Goal: Task Accomplishment & Management: Manage account settings

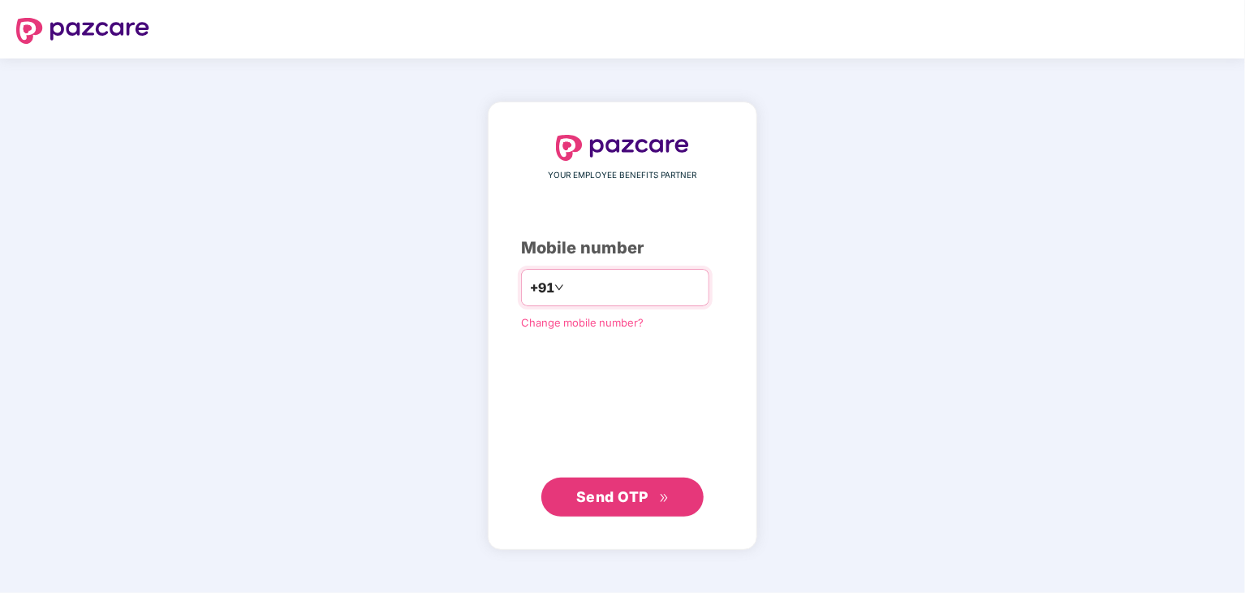
click at [610, 300] on input "number" at bounding box center [634, 287] width 133 height 26
type input "**********"
click at [611, 494] on span "Send OTP" at bounding box center [612, 495] width 72 height 17
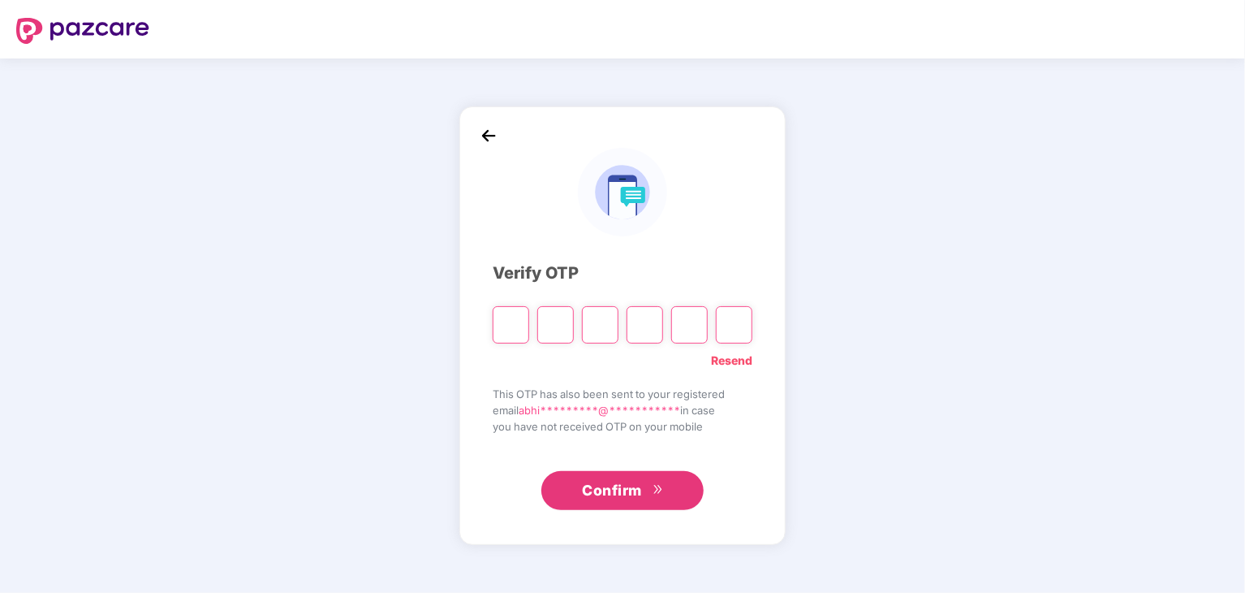
type input "*"
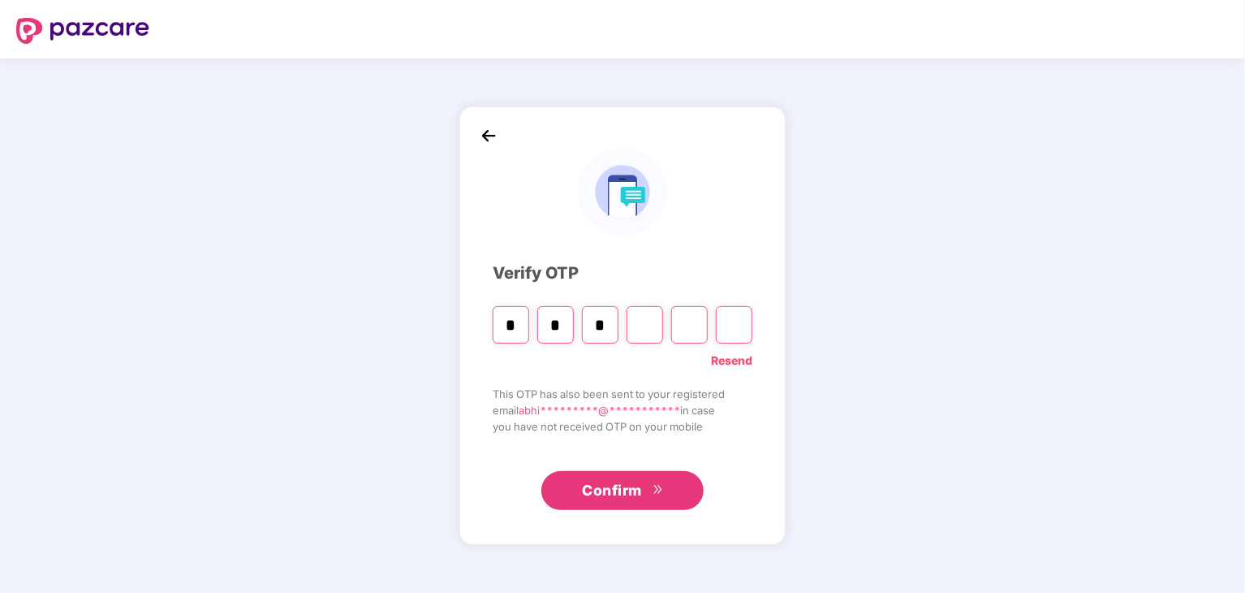
type input "*"
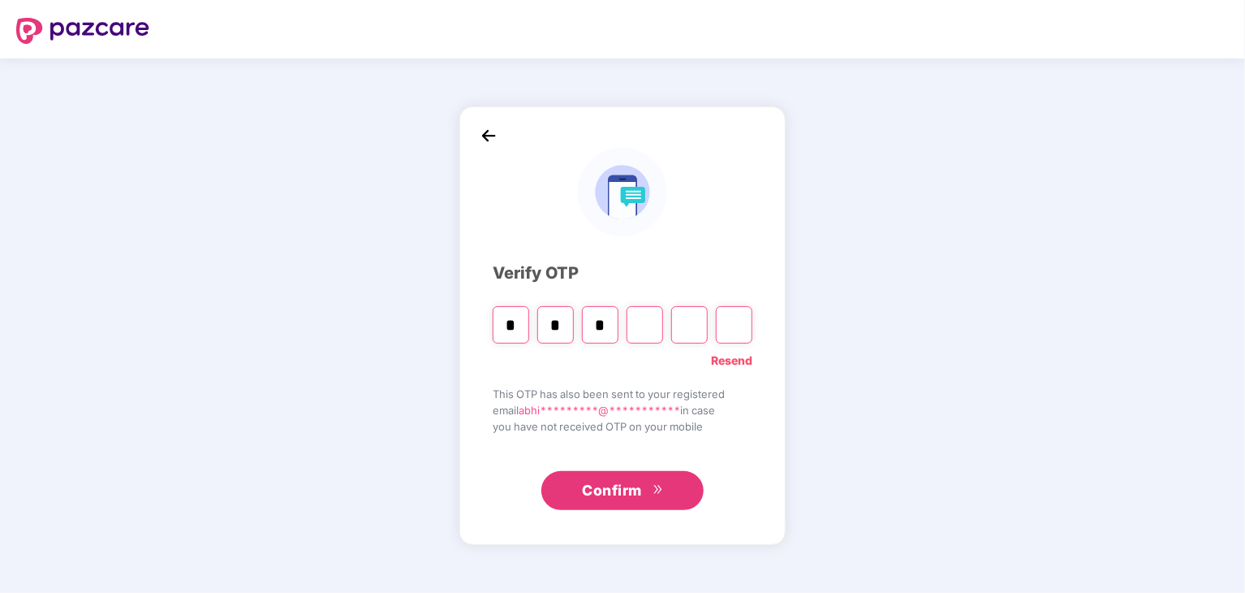
type input "*"
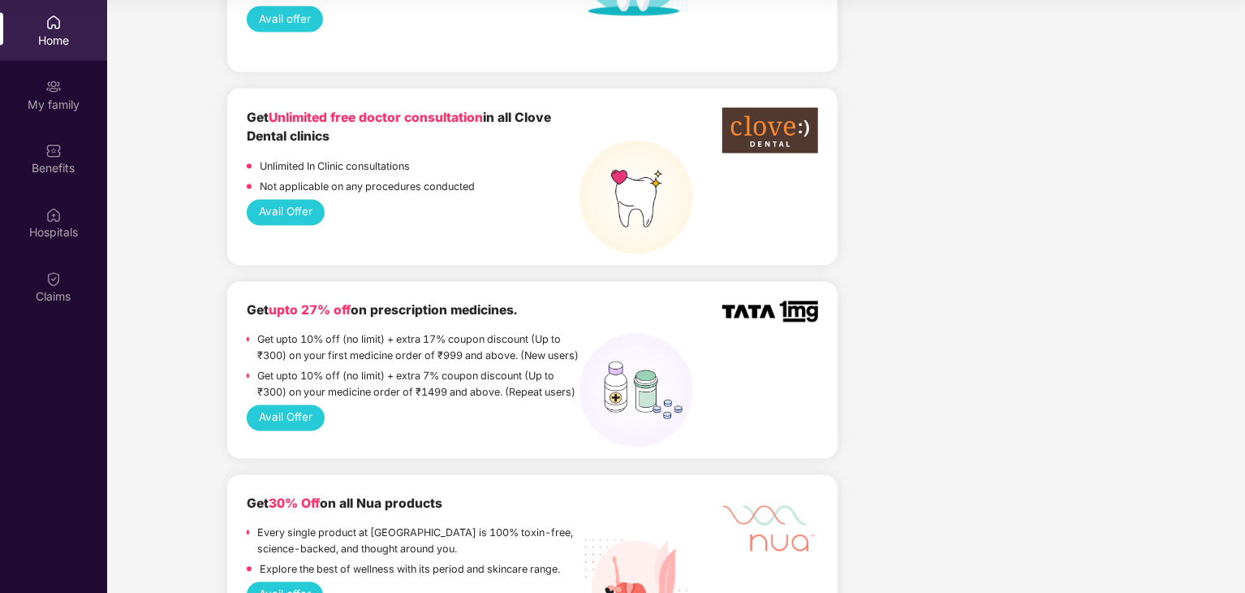
scroll to position [1380, 0]
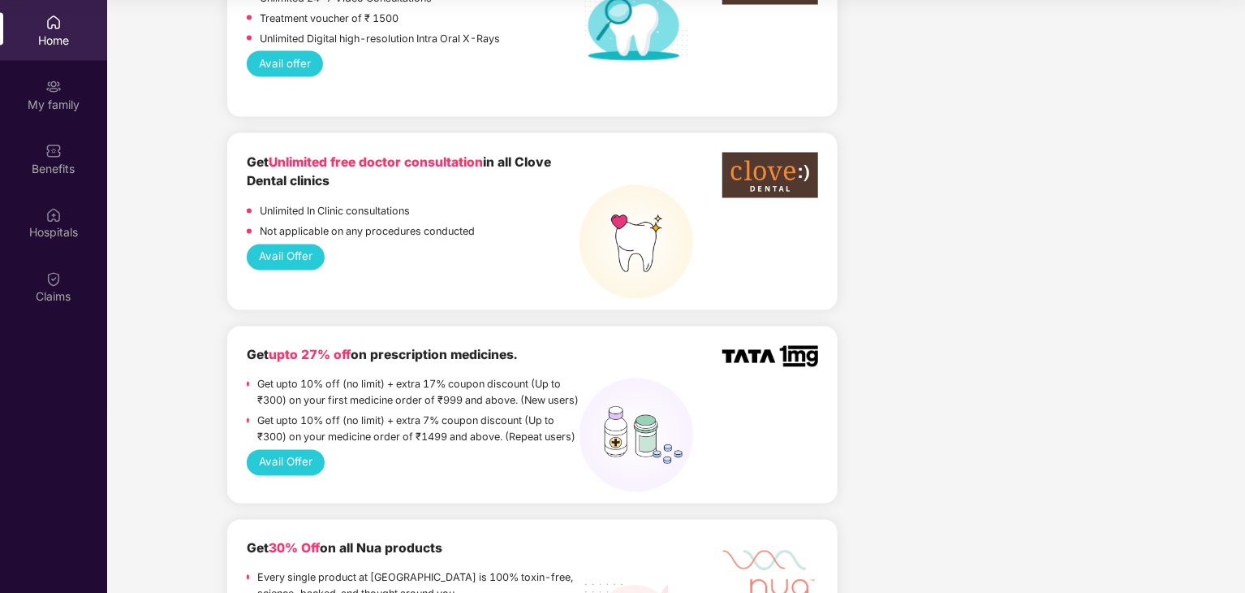
click at [283, 453] on button "Avail Offer" at bounding box center [286, 463] width 79 height 26
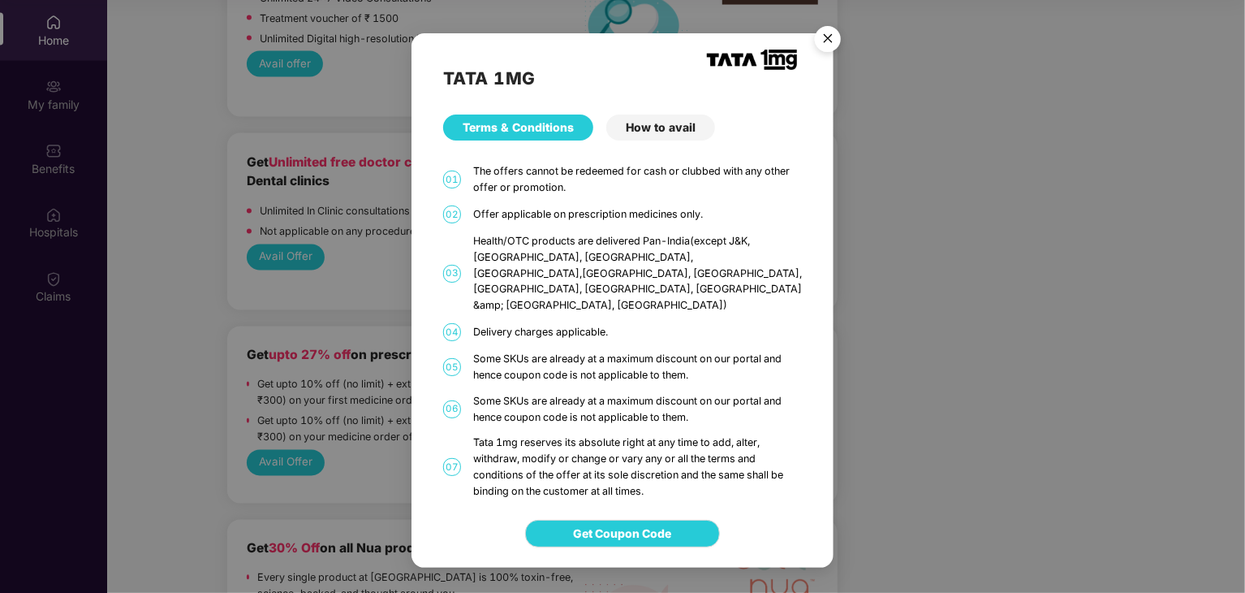
click at [820, 56] on img "Close" at bounding box center [827, 41] width 45 height 45
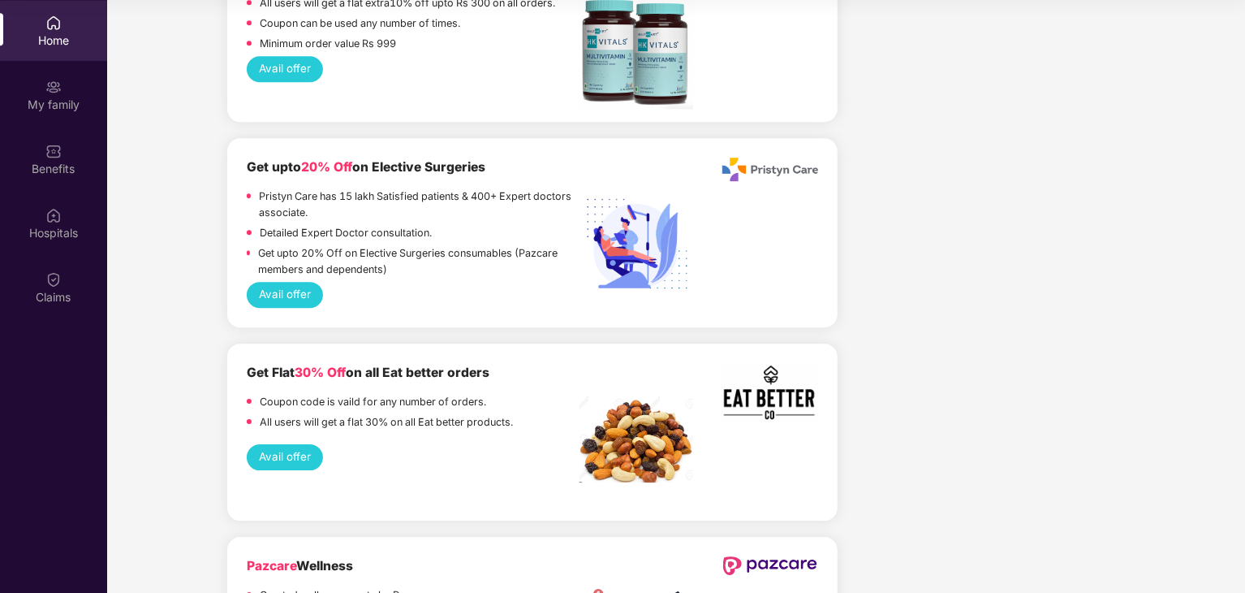
scroll to position [2355, 0]
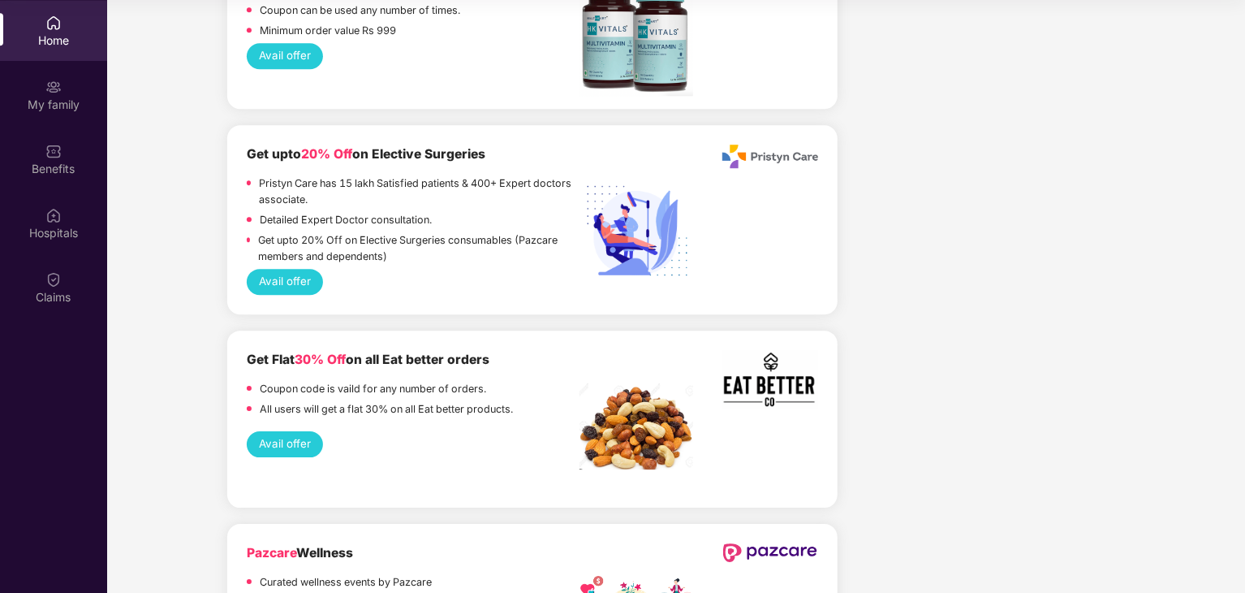
click at [279, 431] on button "Avail offer" at bounding box center [285, 444] width 77 height 26
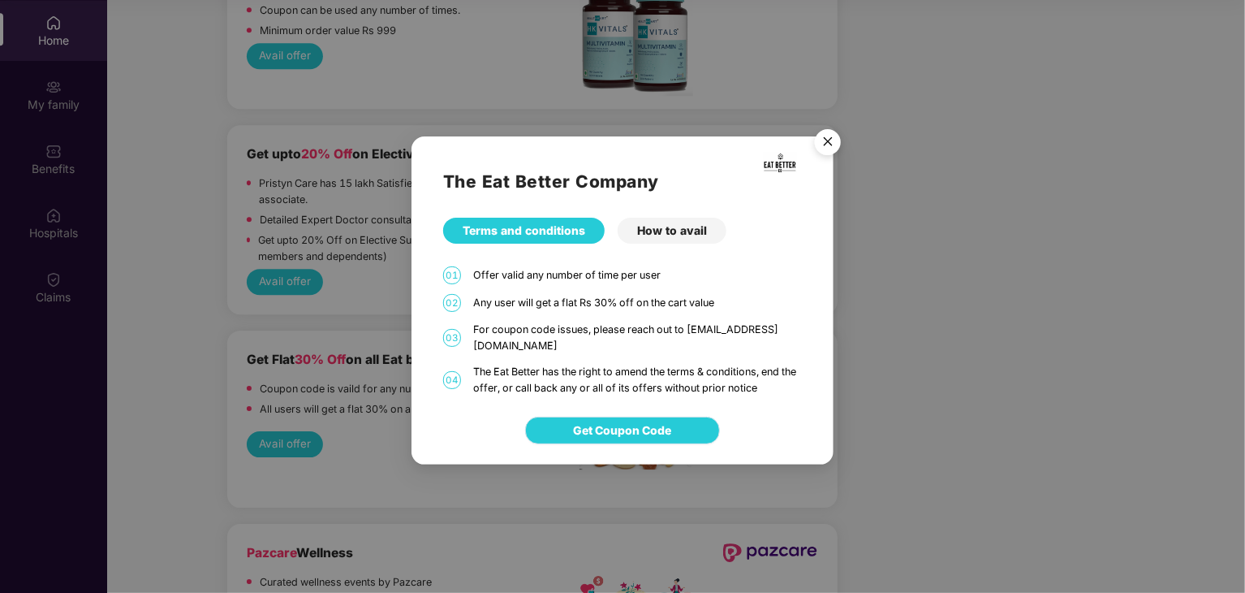
click at [667, 423] on span "Get Coupon Code" at bounding box center [623, 430] width 98 height 18
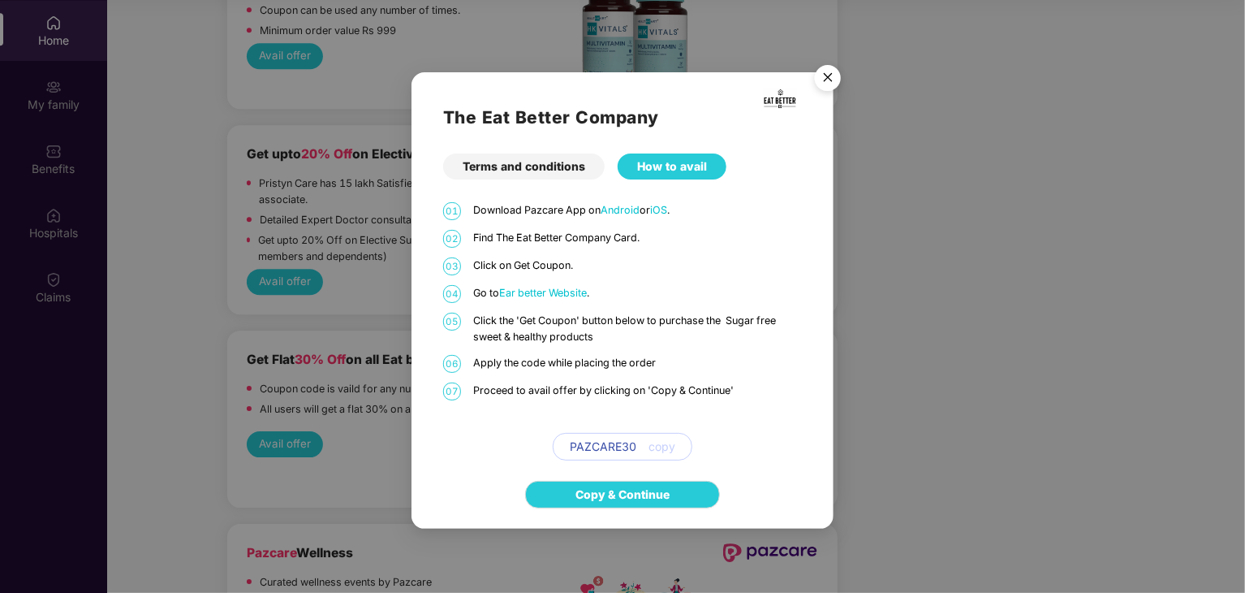
click at [616, 448] on span "PAZCARE30" at bounding box center [603, 447] width 67 height 18
click at [638, 486] on link "Copy & Continue" at bounding box center [623, 495] width 94 height 18
click at [832, 71] on img "Close" at bounding box center [827, 80] width 45 height 45
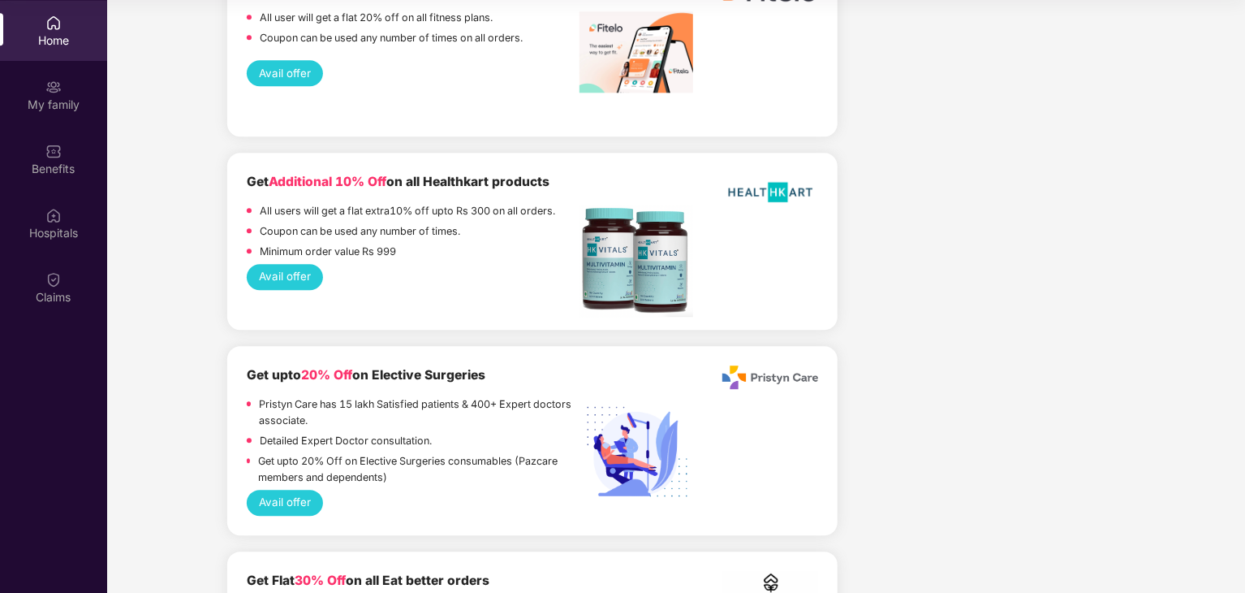
scroll to position [2111, 0]
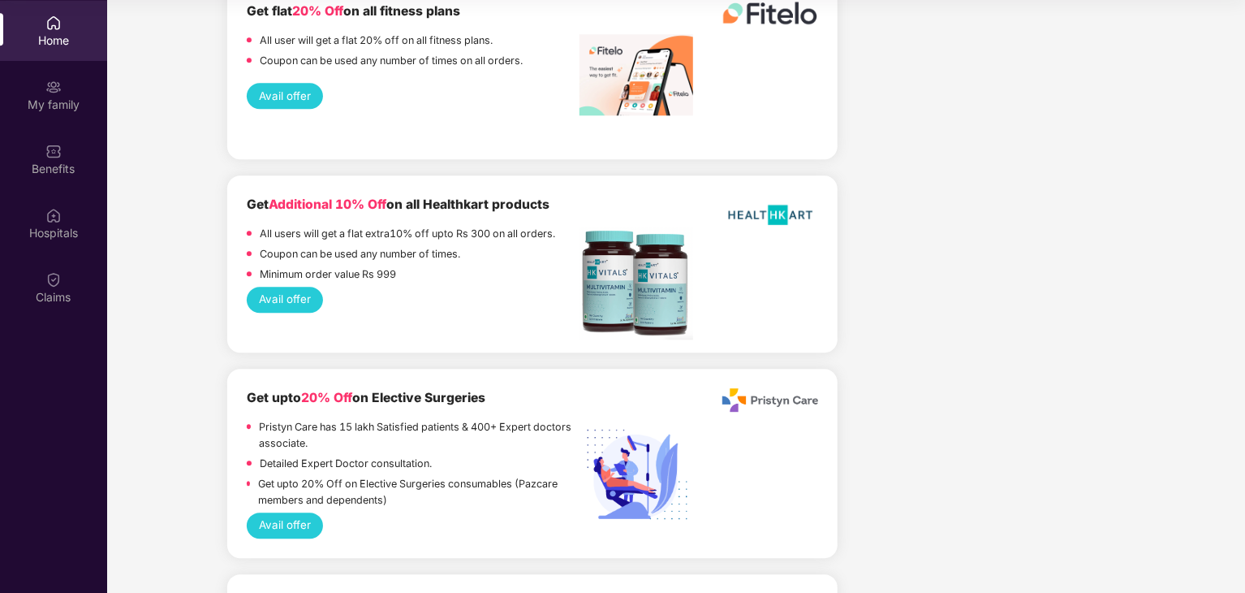
click at [247, 287] on div "Avail offer" at bounding box center [533, 300] width 572 height 26
click at [284, 287] on button "Avail offer" at bounding box center [285, 300] width 77 height 26
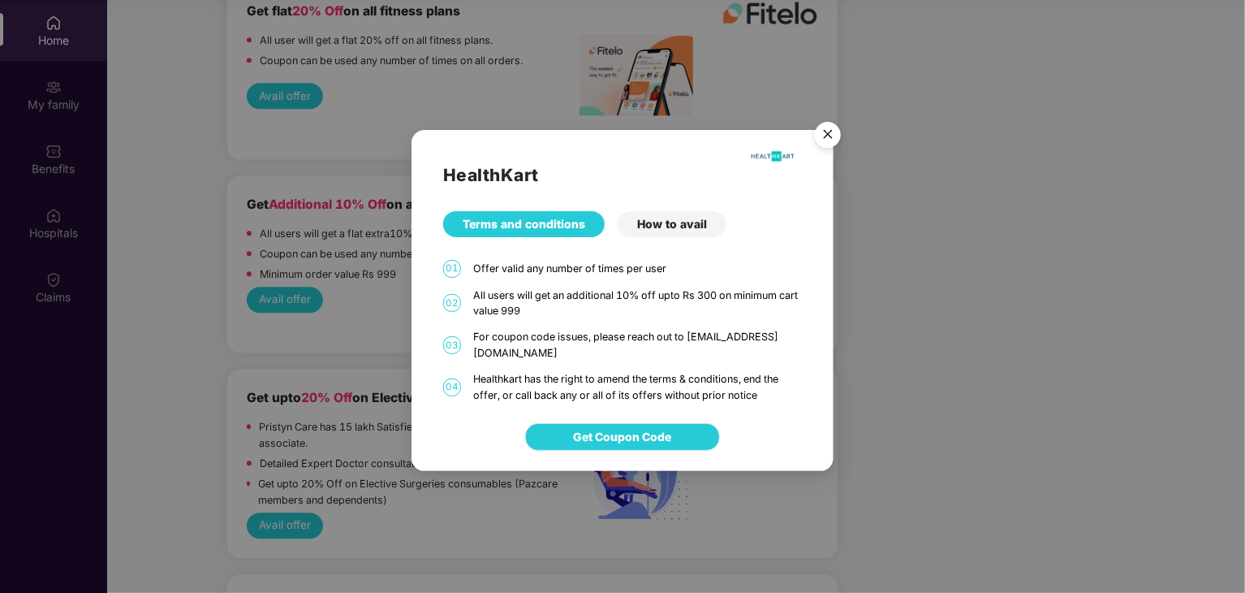
click at [623, 434] on span "Get Coupon Code" at bounding box center [623, 437] width 98 height 18
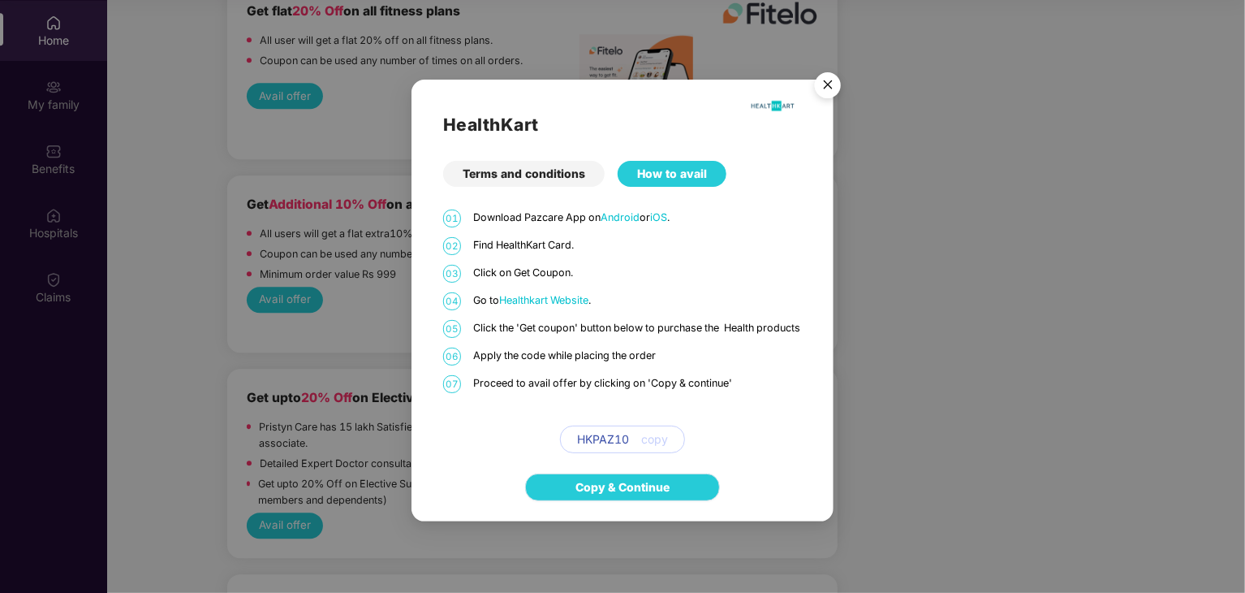
click at [631, 496] on link "Copy & Continue" at bounding box center [623, 487] width 94 height 18
click at [828, 75] on img "Close" at bounding box center [827, 87] width 45 height 45
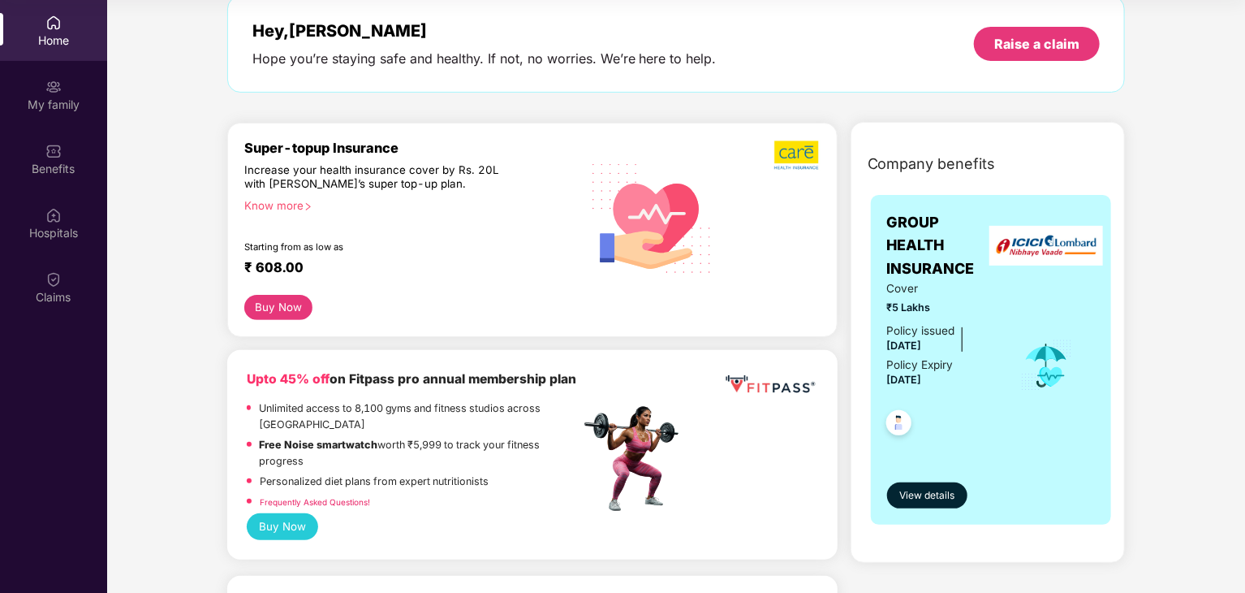
scroll to position [0, 0]
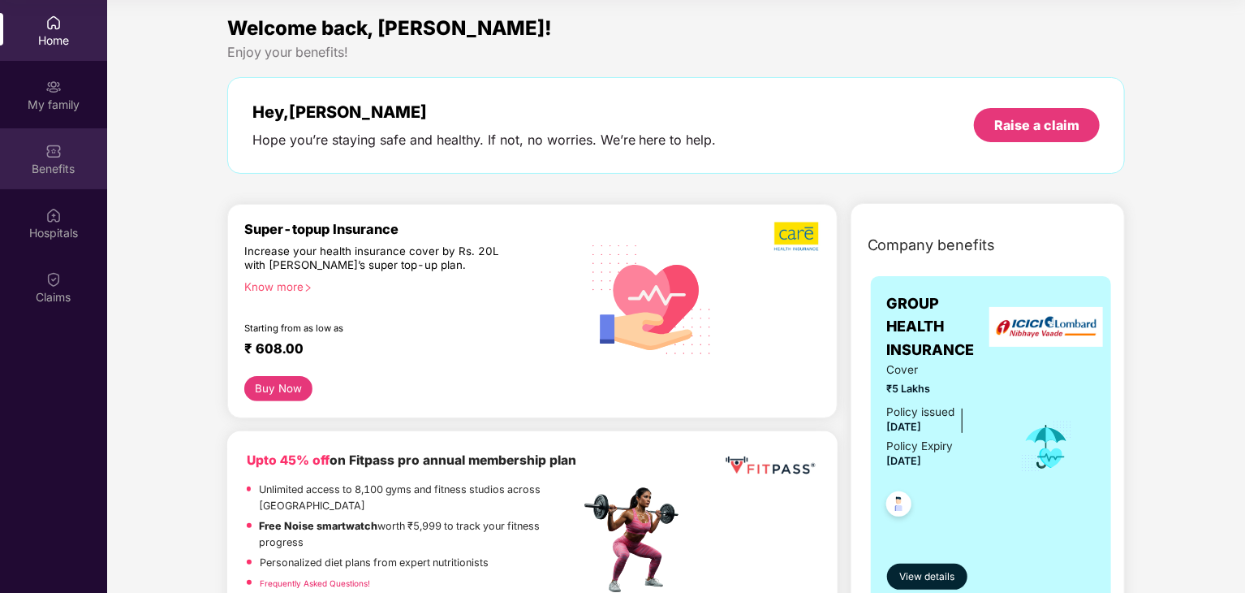
click at [55, 163] on div "Benefits" at bounding box center [53, 169] width 107 height 16
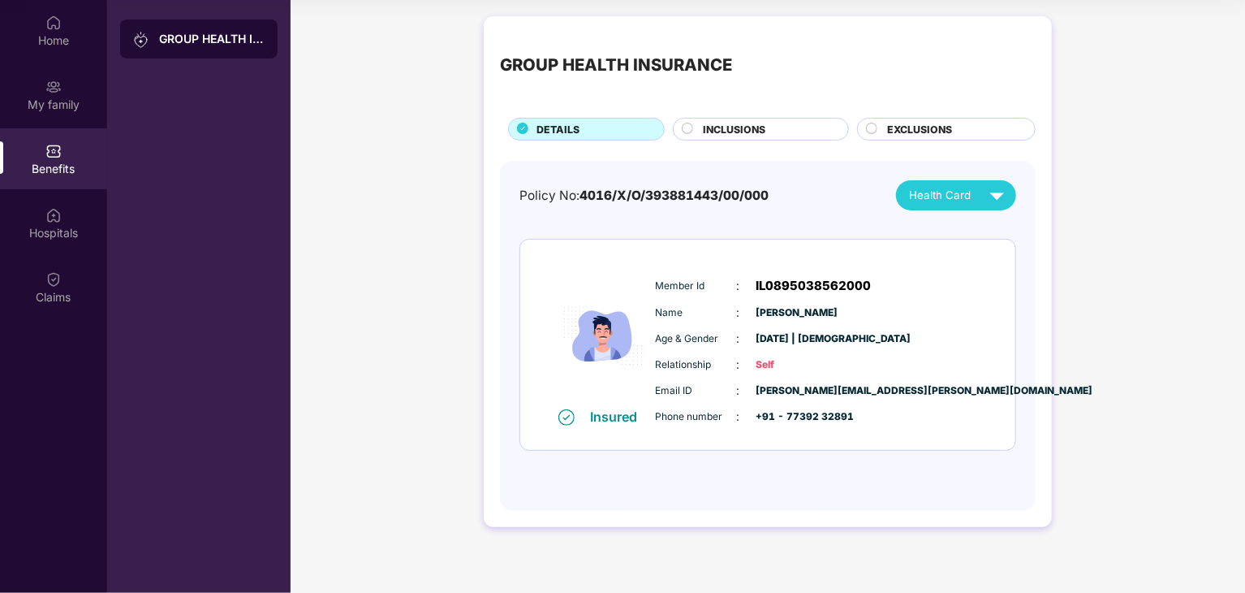
click at [689, 125] on circle at bounding box center [688, 128] width 11 height 11
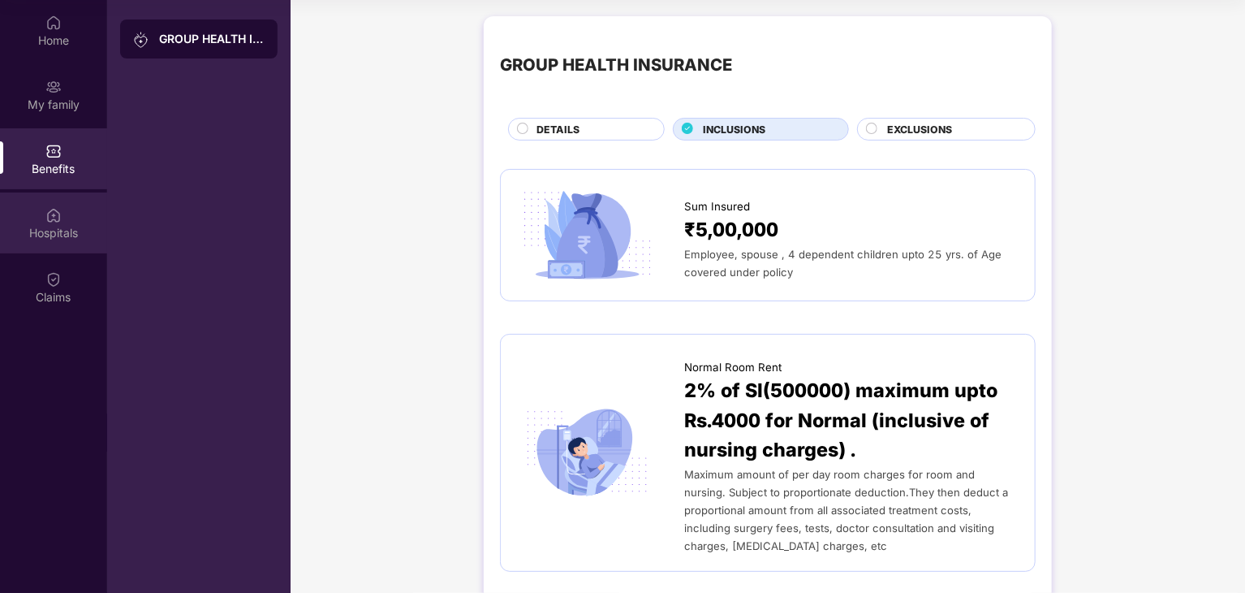
click at [71, 231] on div "Hospitals" at bounding box center [53, 233] width 107 height 16
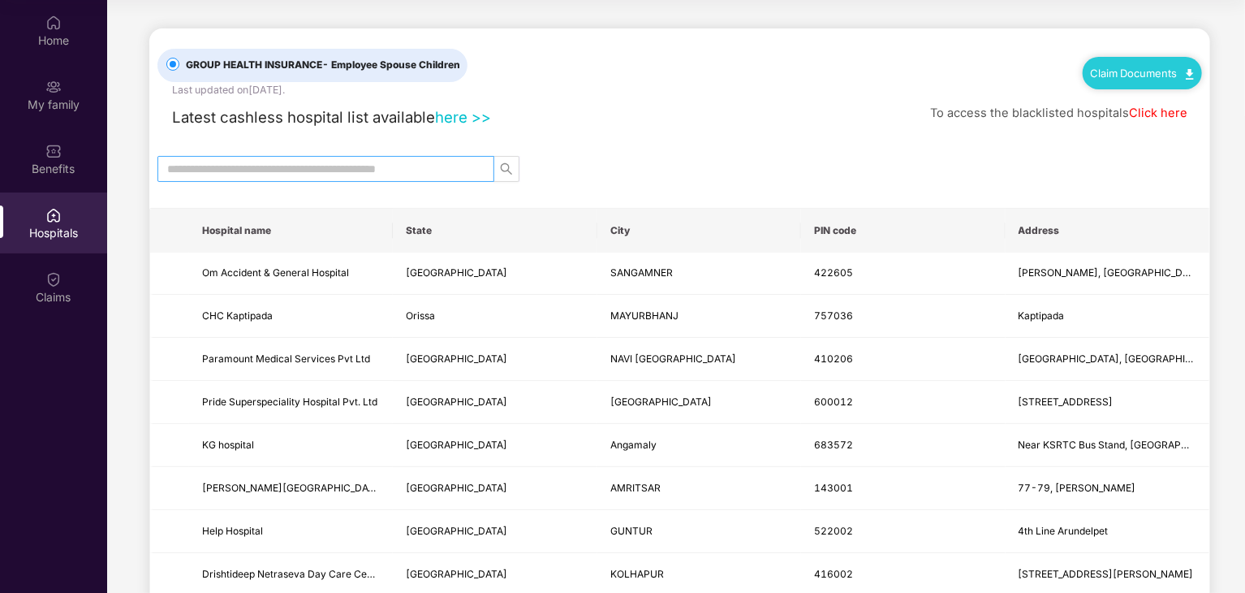
click at [389, 163] on input "text" at bounding box center [319, 169] width 304 height 18
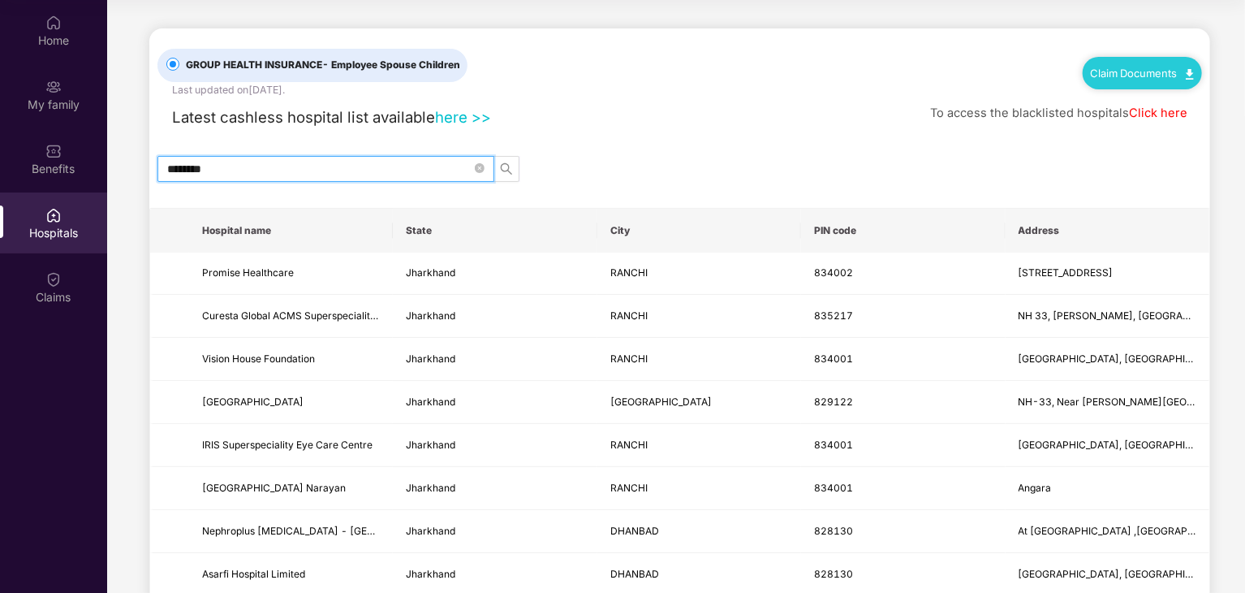
type input "*********"
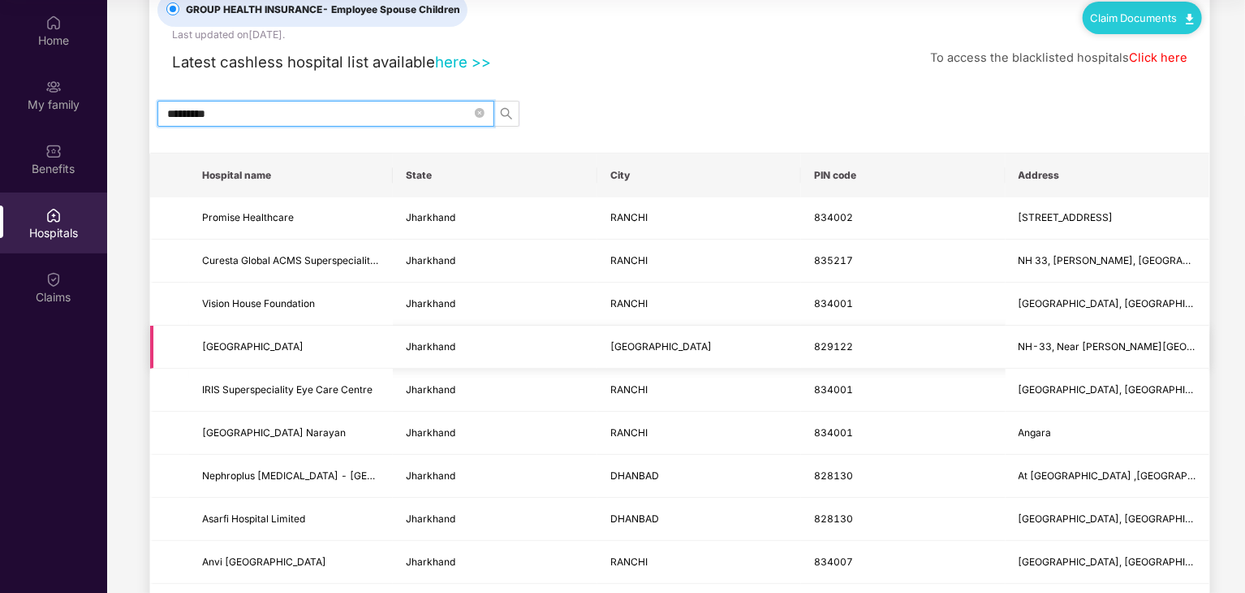
scroll to position [81, 0]
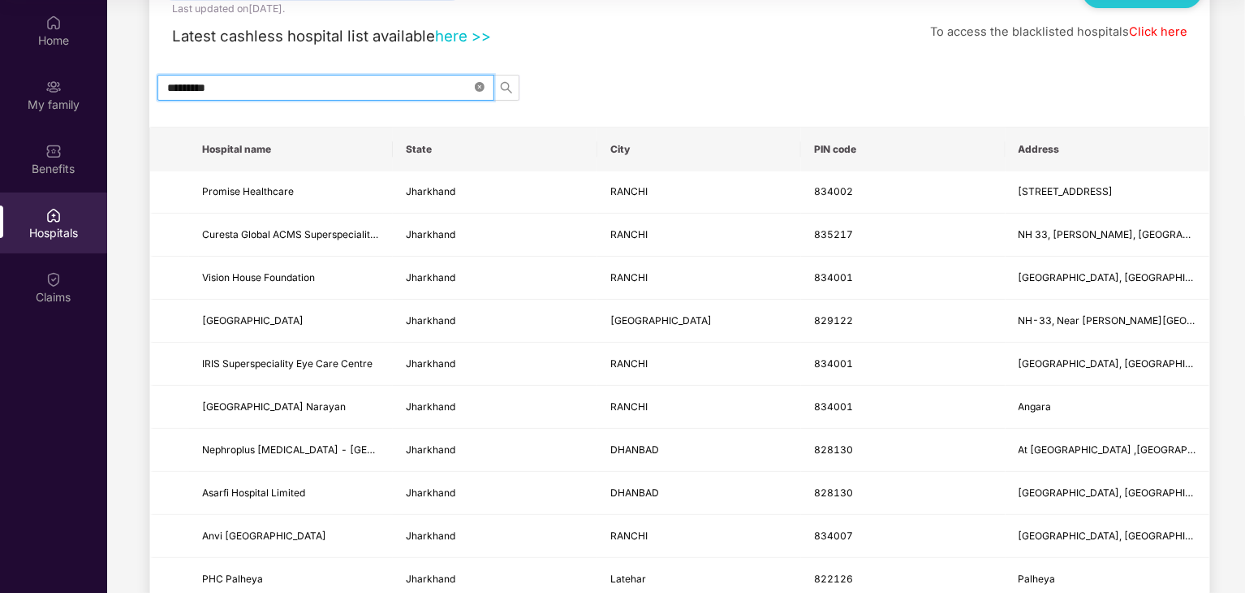
click at [481, 85] on icon "close-circle" at bounding box center [480, 87] width 10 height 10
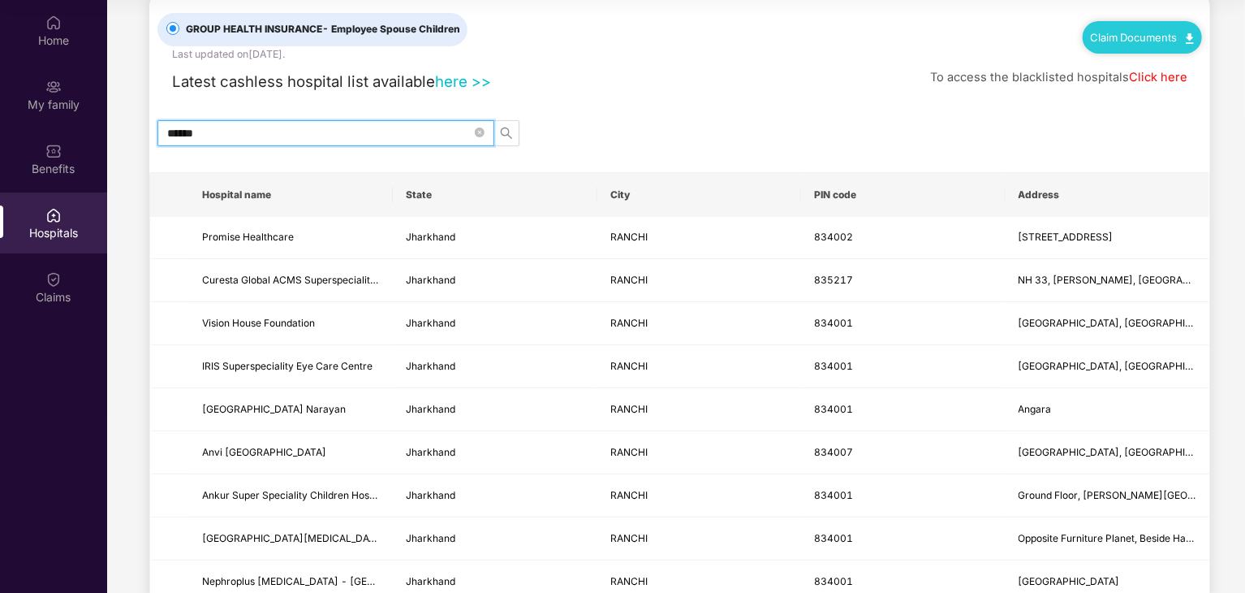
scroll to position [0, 0]
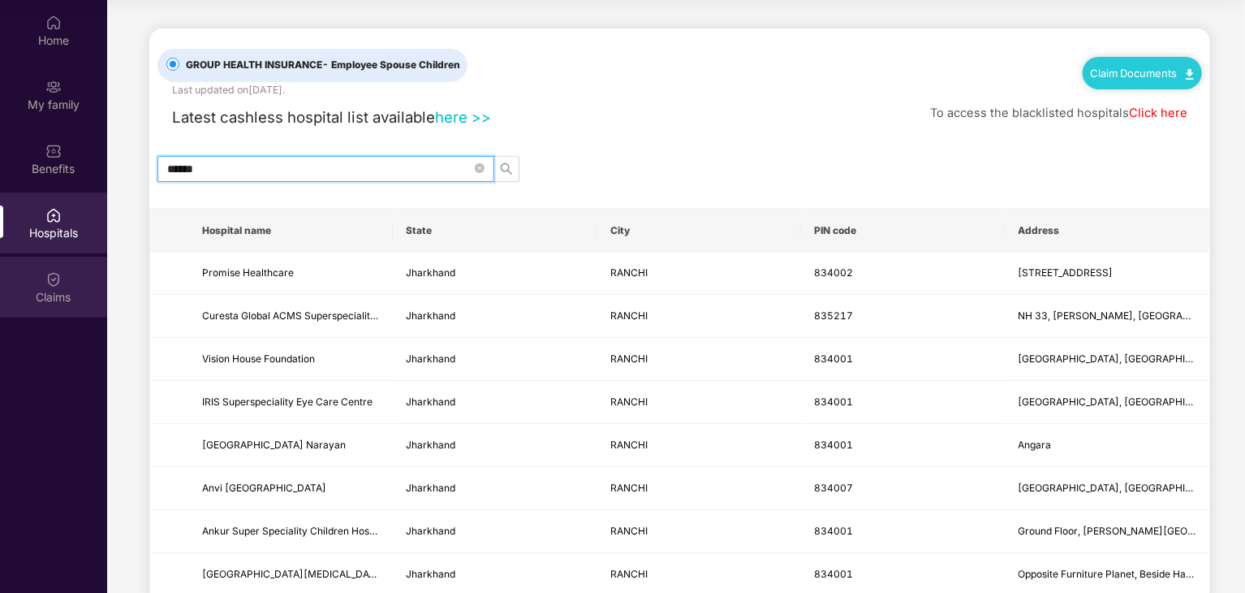
type input "******"
click at [58, 277] on img at bounding box center [53, 279] width 16 height 16
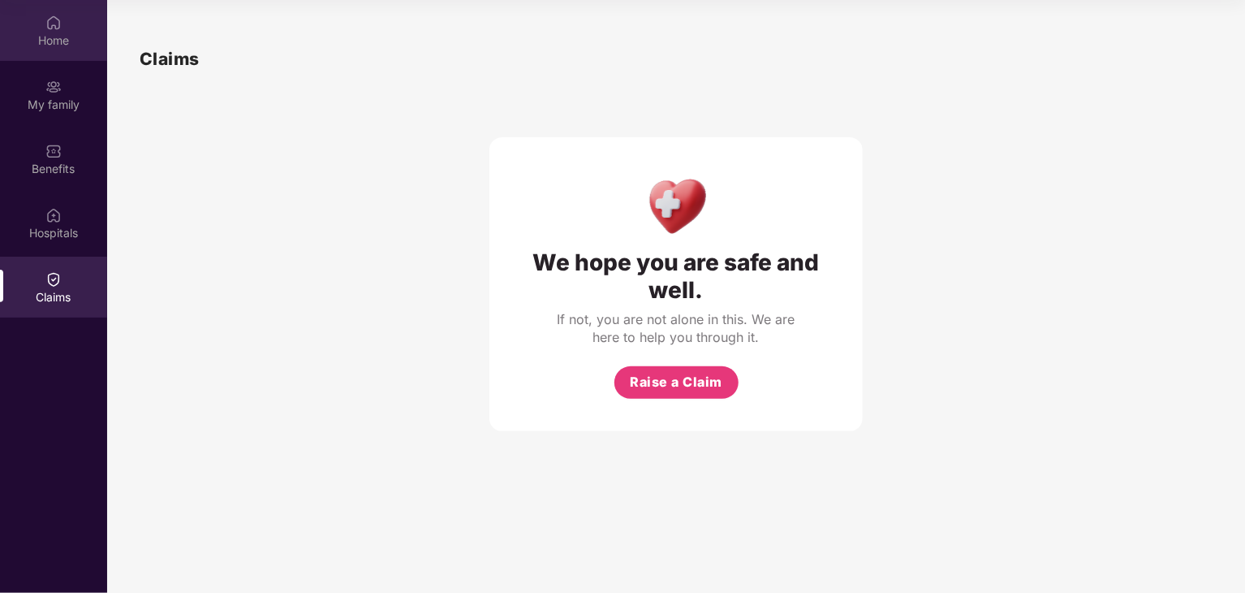
click at [62, 13] on div "Home" at bounding box center [53, 30] width 107 height 61
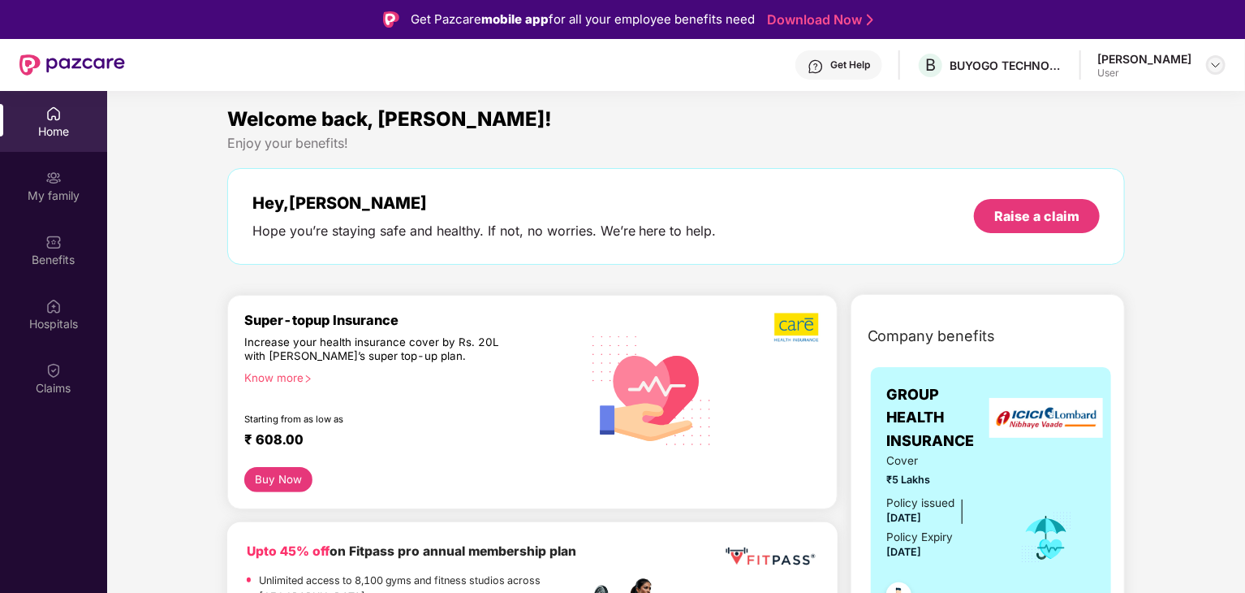
click at [1211, 65] on img at bounding box center [1216, 64] width 13 height 13
click at [1072, 110] on div "Logout" at bounding box center [1139, 104] width 211 height 32
